Goal: Find specific page/section: Find specific page/section

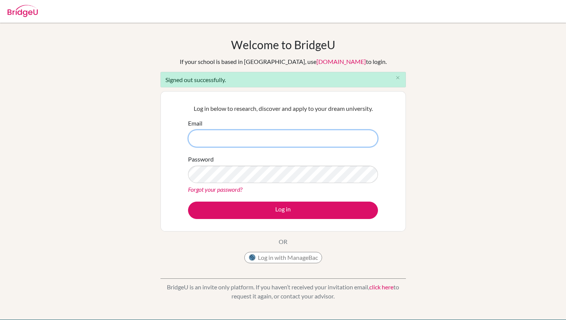
click at [318, 138] on input "Email" at bounding box center [283, 138] width 190 height 17
type input "[PERSON_NAME][EMAIL_ADDRESS][PERSON_NAME][DOMAIN_NAME]"
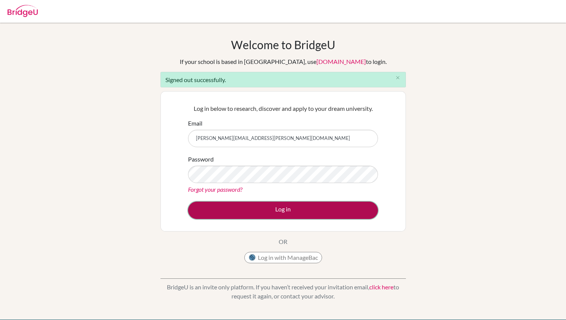
click at [253, 211] on button "Log in" at bounding box center [283, 209] width 190 height 17
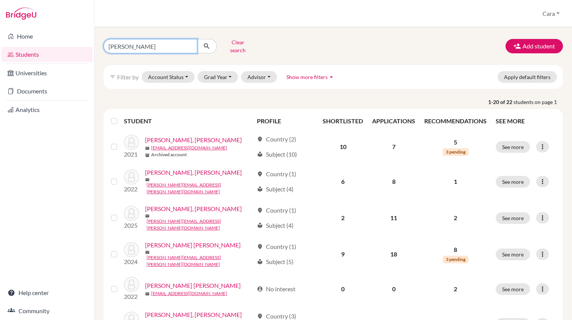
click at [193, 43] on input "andres" at bounding box center [151, 46] width 94 height 14
click at [190, 43] on input "andres" at bounding box center [151, 46] width 94 height 14
type input "mariana"
click button "submit" at bounding box center [207, 46] width 20 height 14
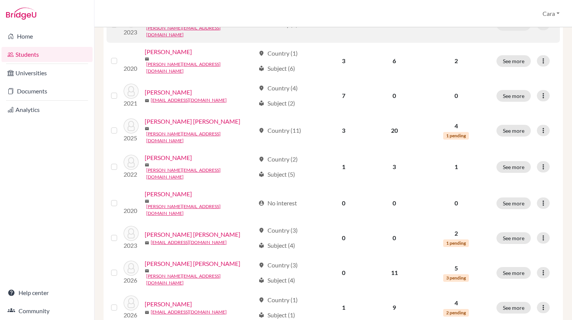
scroll to position [171, 0]
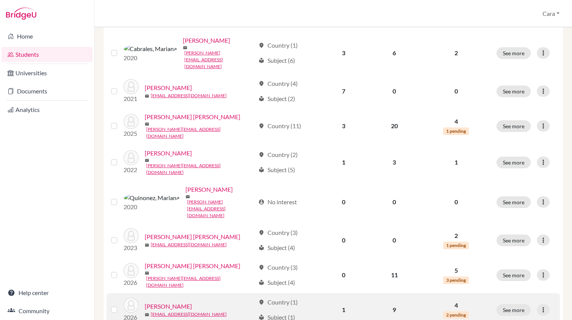
click at [192, 301] on link "Serarols Suárez, Mariana" at bounding box center [168, 305] width 47 height 9
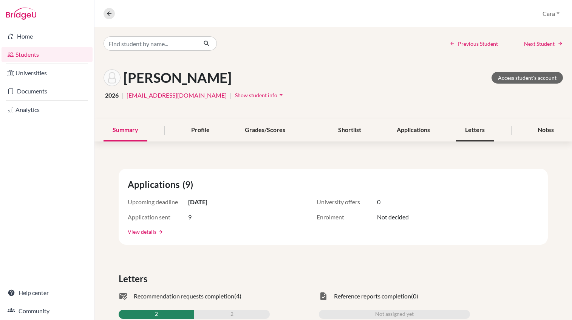
click at [476, 131] on div "Letters" at bounding box center [475, 130] width 38 height 22
